Goal: Task Accomplishment & Management: Manage account settings

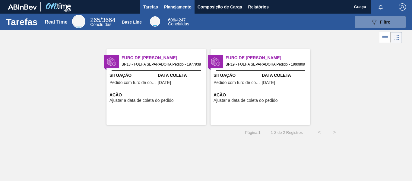
click at [179, 10] on span "Planejamento" at bounding box center [177, 6] width 27 height 7
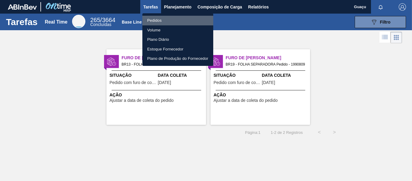
click at [166, 21] on li "Pedidos" at bounding box center [177, 21] width 71 height 10
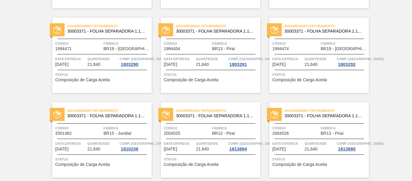
scroll to position [224, 0]
